Goal: Navigation & Orientation: Find specific page/section

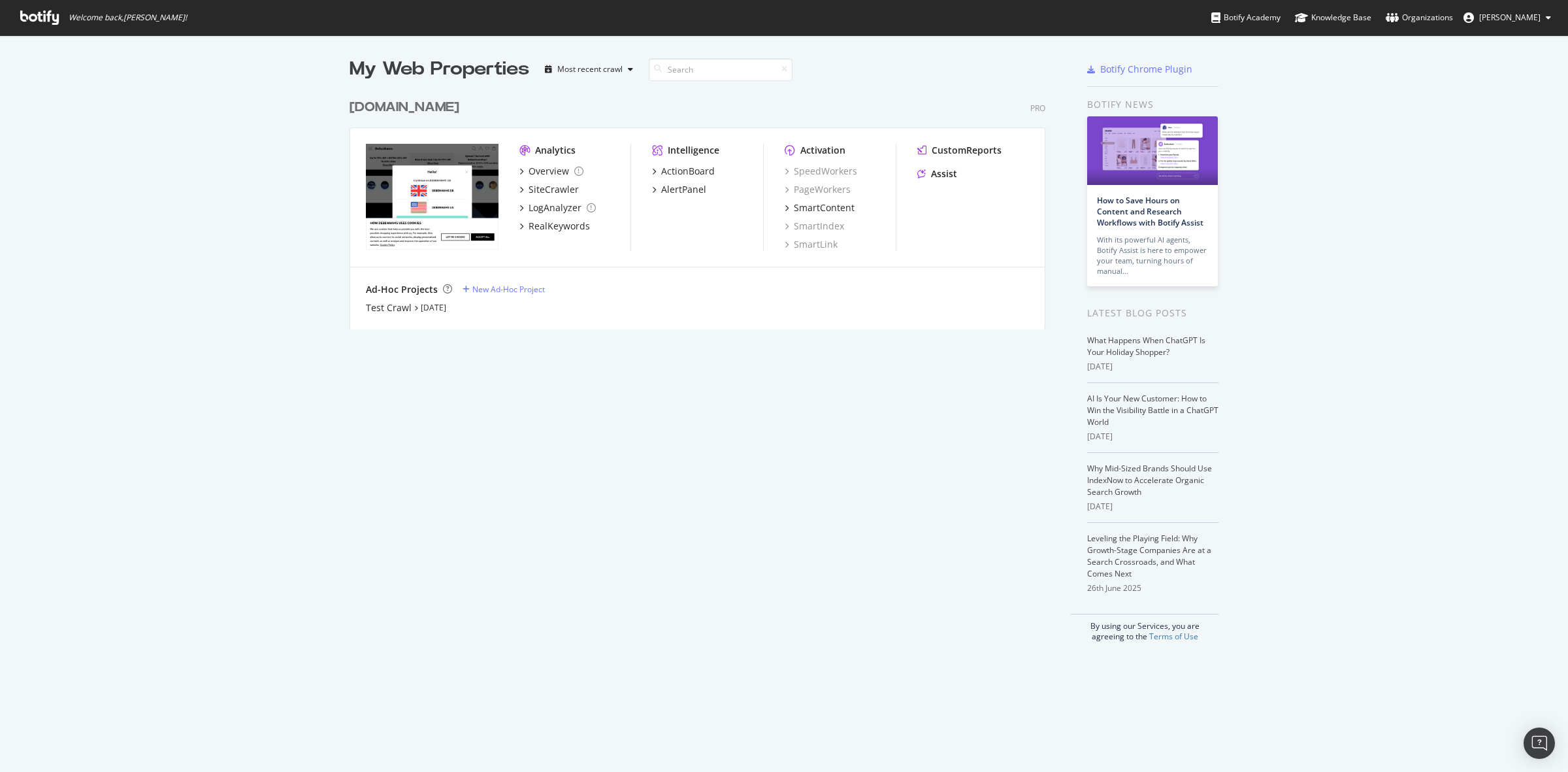
scroll to position [759, 1543]
click at [401, 103] on div "[DOMAIN_NAME]" at bounding box center [405, 108] width 110 height 19
